Goal: Navigation & Orientation: Find specific page/section

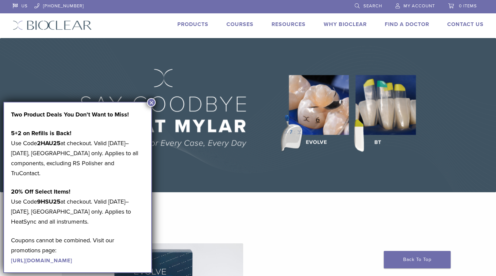
click at [406, 25] on link "Find A Doctor" at bounding box center [407, 24] width 44 height 7
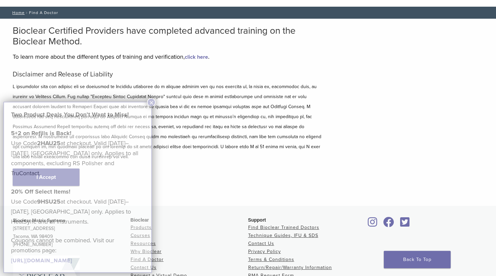
scroll to position [41, 0]
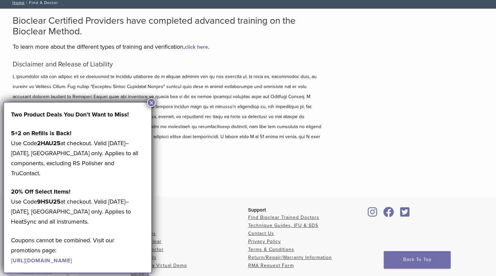
click at [153, 104] on button "×" at bounding box center [151, 102] width 9 height 9
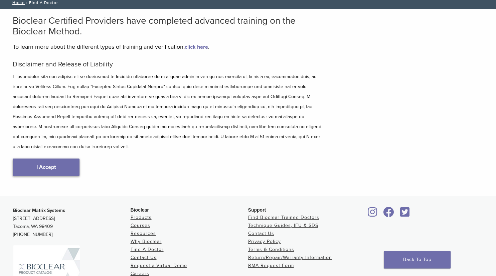
click at [66, 159] on link "I Accept" at bounding box center [46, 167] width 67 height 17
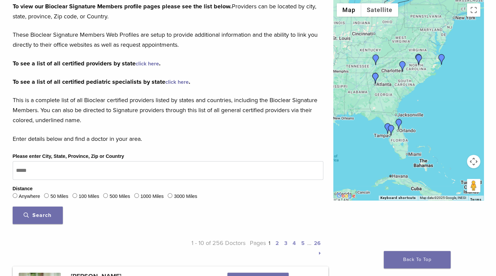
scroll to position [103, 0]
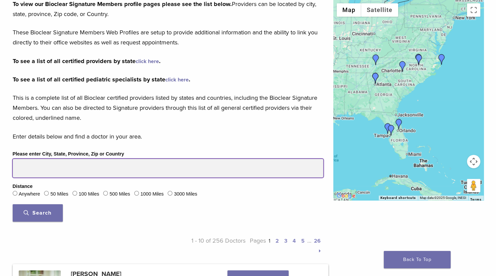
click at [35, 171] on input "Please enter City, State, Province, Zip or Country" at bounding box center [168, 168] width 311 height 19
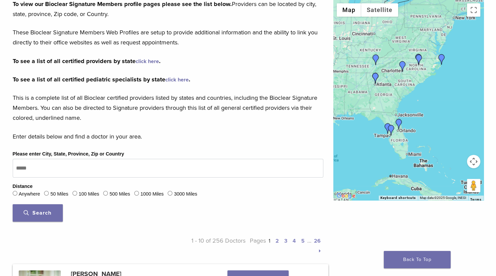
click at [141, 192] on div "1000 Miles" at bounding box center [148, 194] width 29 height 9
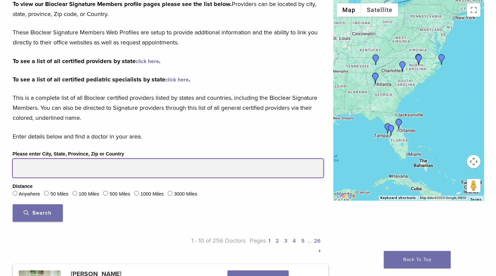
click at [82, 169] on input "Please enter City, State, Province, Zip or Country" at bounding box center [168, 168] width 311 height 19
type input "*****"
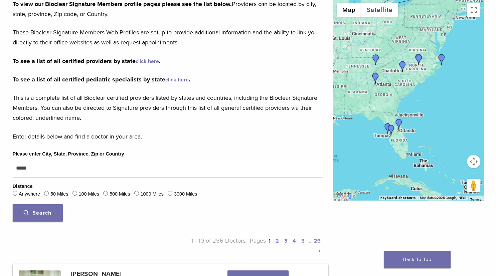
click at [33, 203] on div "Please enter City, State, Province, Zip or Country ***** Distance Anywhere 50 M…" at bounding box center [168, 188] width 321 height 77
click at [33, 208] on button "Search" at bounding box center [38, 212] width 50 height 17
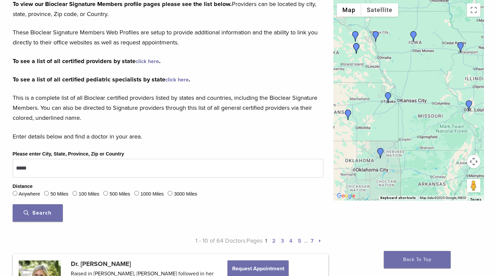
click at [469, 104] on img "Dr. Lauren Wilson" at bounding box center [469, 105] width 11 height 11
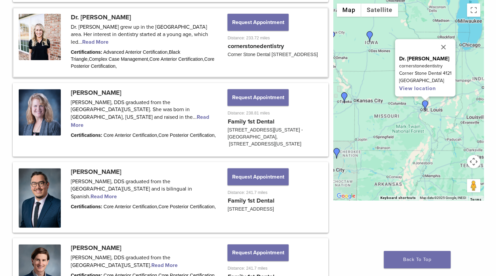
scroll to position [655, 0]
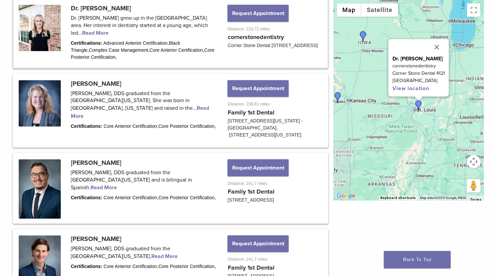
click at [337, 95] on img "Dr. Kelly Miller" at bounding box center [337, 97] width 11 height 11
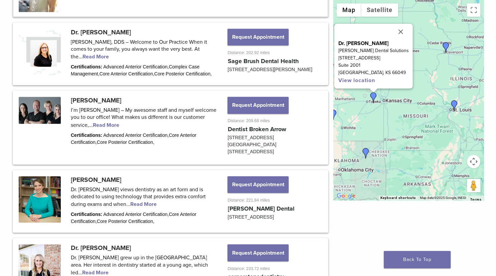
scroll to position [356, 0]
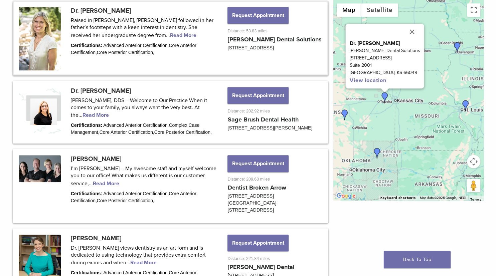
click at [345, 114] on img "Dr. Susan Evans" at bounding box center [344, 115] width 11 height 11
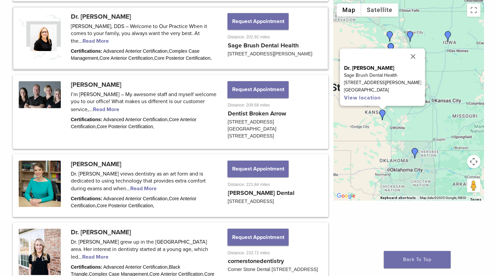
scroll to position [436, 0]
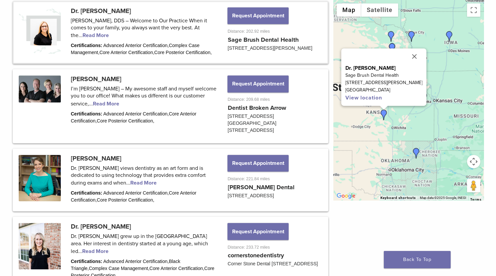
click at [392, 46] on img "Dr. Brandon Mizner" at bounding box center [392, 48] width 11 height 11
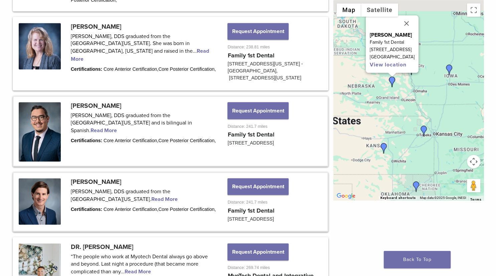
scroll to position [803, 0]
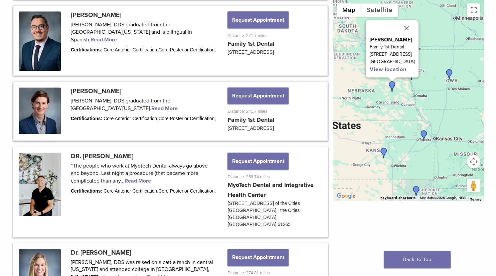
click at [423, 132] on img "Dr. Kelly Miller" at bounding box center [424, 135] width 11 height 11
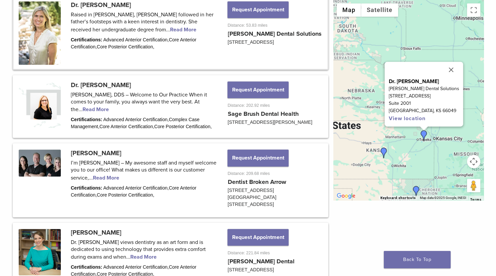
scroll to position [356, 0]
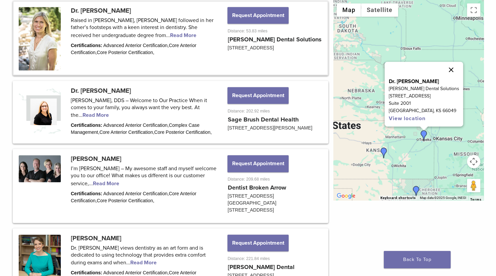
click at [444, 69] on button "Close" at bounding box center [451, 70] width 16 height 16
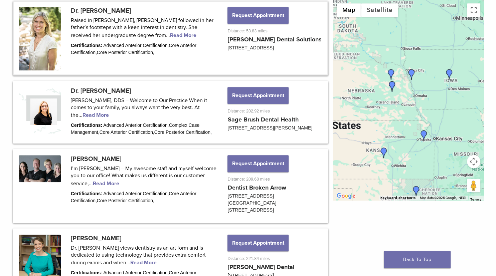
click at [413, 74] on img "Dr. Sheila Duarte" at bounding box center [411, 74] width 11 height 11
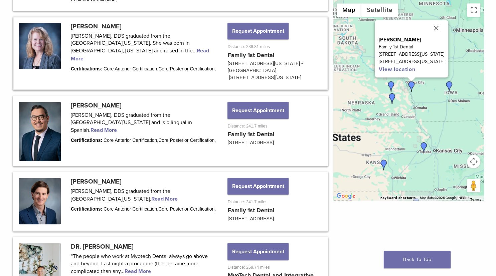
scroll to position [731, 0]
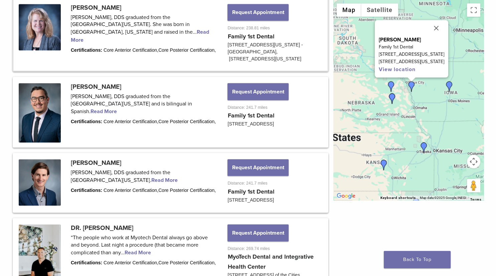
click at [392, 101] on img "Dr. Brandon Mizner" at bounding box center [392, 98] width 11 height 11
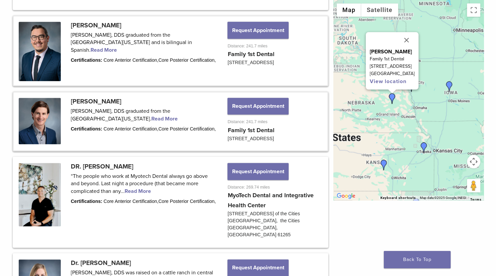
scroll to position [803, 0]
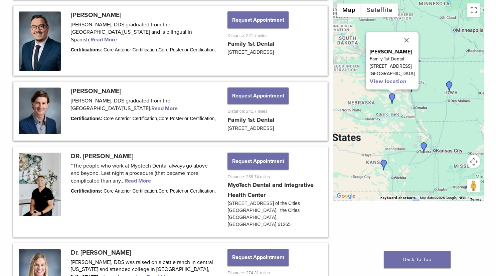
click at [376, 126] on div "To navigate, press the arrow keys. [PERSON_NAME] Family 1st Dental [STREET_ADDR…" at bounding box center [408, 100] width 150 height 200
click at [409, 38] on button "Close" at bounding box center [407, 40] width 16 height 16
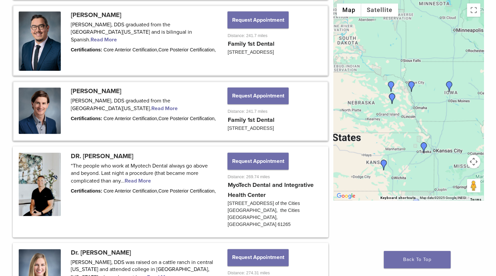
click at [391, 85] on img "Dr. Rachel Wade" at bounding box center [391, 86] width 11 height 11
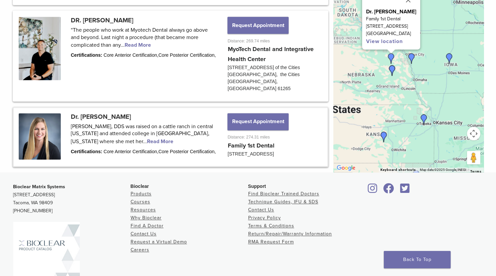
scroll to position [973, 0]
